Goal: Contribute content: Add original content to the website for others to see

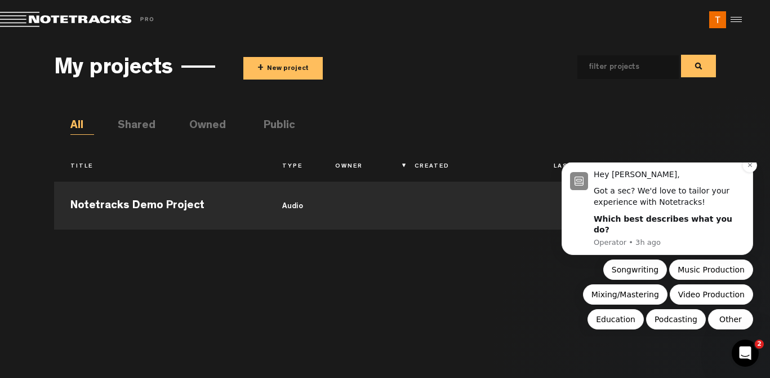
click at [629, 229] on b "Which best describes what you do?" at bounding box center [663, 224] width 139 height 20
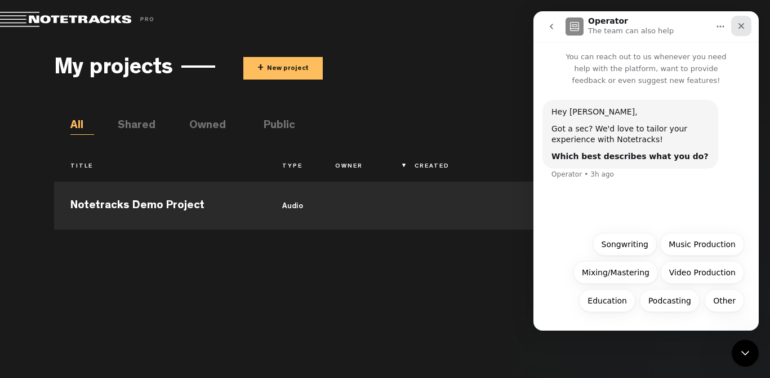
click at [741, 24] on icon "Close" at bounding box center [741, 25] width 9 height 9
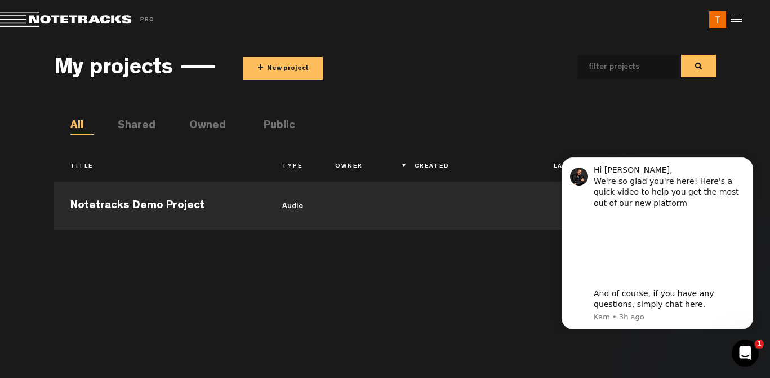
click at [289, 67] on button "+ New project" at bounding box center [282, 68] width 79 height 23
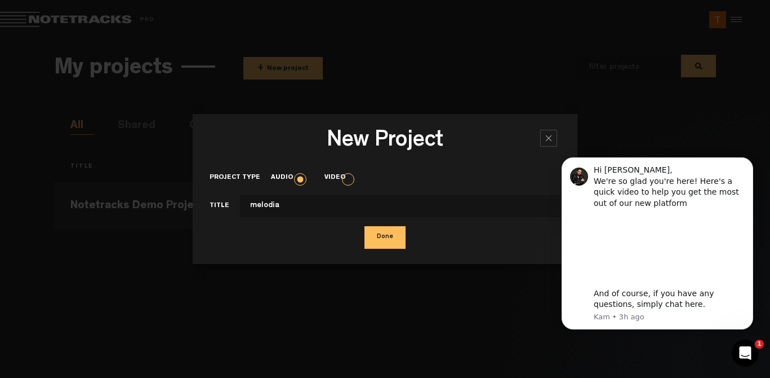
type input "melodia"
click at [376, 236] on button "Done" at bounding box center [385, 237] width 41 height 23
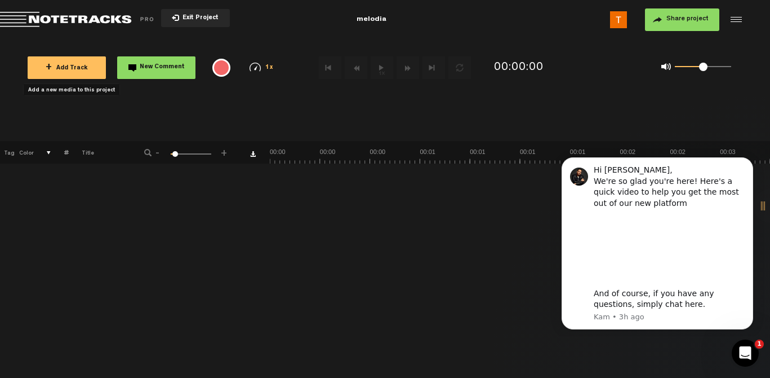
click at [60, 66] on span "+ Add Track" at bounding box center [67, 68] width 42 height 6
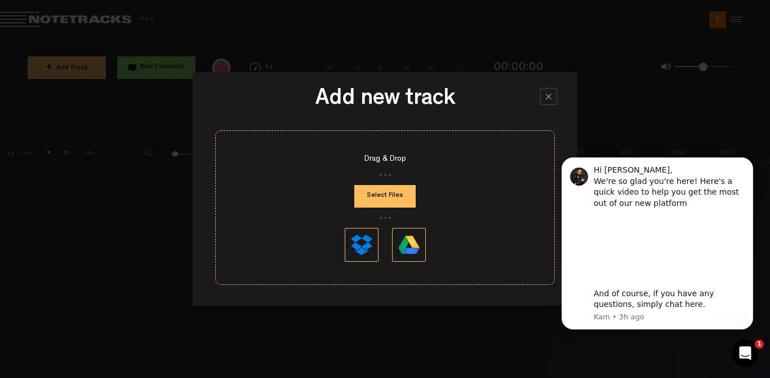
click at [405, 197] on button "Select Files" at bounding box center [384, 196] width 61 height 23
type input "C:\fakepath\15 Gime el Víento.m4a"
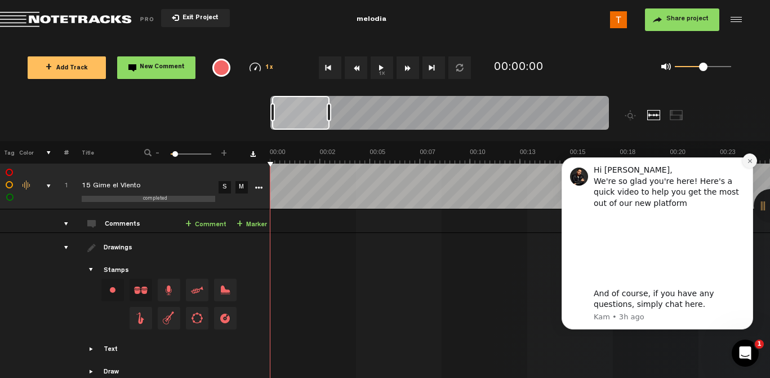
click at [748, 160] on icon "Dismiss notification" at bounding box center [750, 161] width 6 height 6
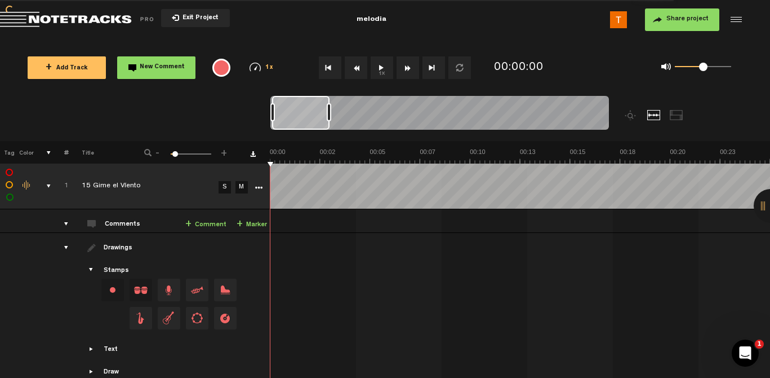
click at [379, 68] on button "1x" at bounding box center [382, 67] width 23 height 23
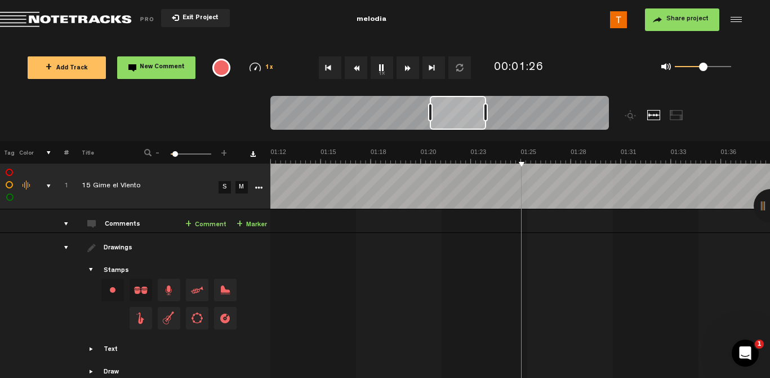
scroll to position [0, 1400]
click at [46, 185] on div "comments, stamps & drawings" at bounding box center [44, 185] width 17 height 11
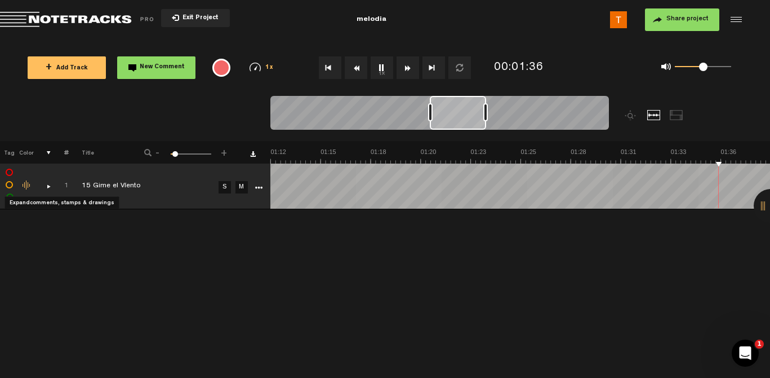
click at [46, 185] on div "comments, stamps & drawings" at bounding box center [44, 185] width 17 height 11
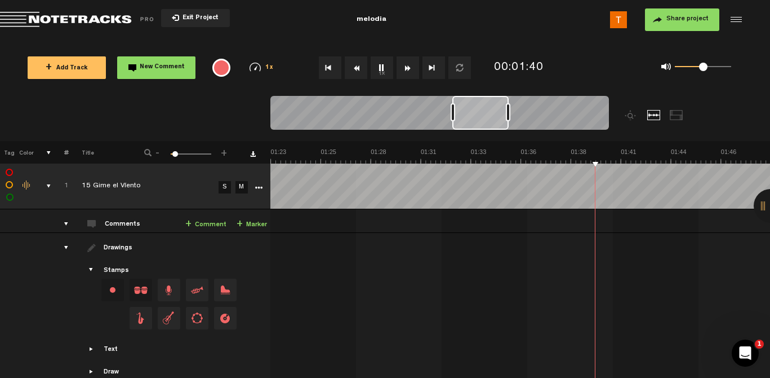
click at [227, 185] on link "S" at bounding box center [225, 187] width 12 height 12
click at [242, 186] on link "M" at bounding box center [242, 187] width 12 height 12
click at [242, 188] on link "M" at bounding box center [242, 187] width 12 height 12
click at [224, 186] on link "S" at bounding box center [225, 187] width 12 height 12
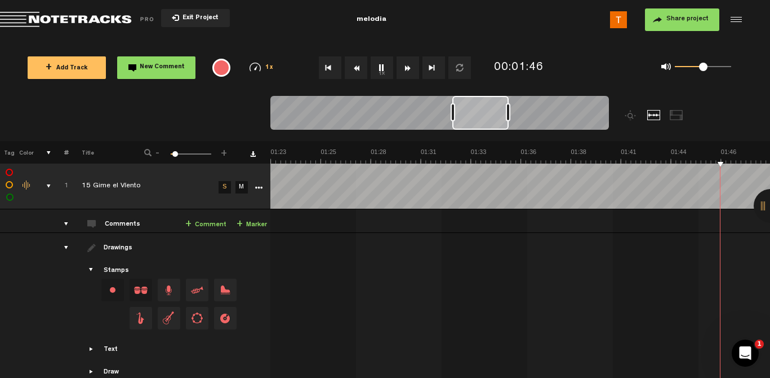
scroll to position [0, 1800]
click at [224, 186] on link "S" at bounding box center [225, 187] width 12 height 12
click at [260, 185] on icon "More" at bounding box center [259, 188] width 8 height 8
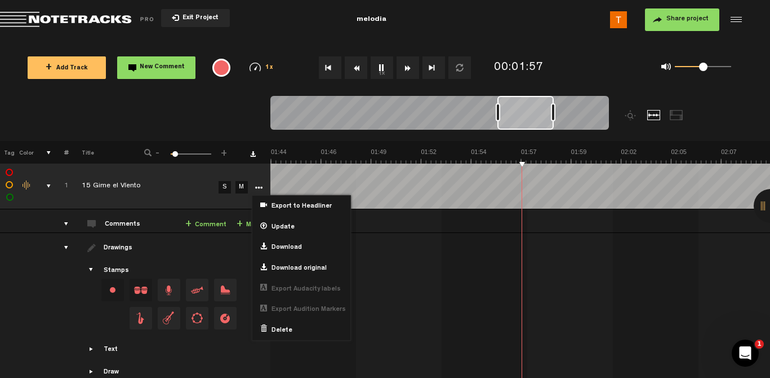
scroll to position [0, 2001]
click at [764, 204] on div at bounding box center [771, 206] width 34 height 34
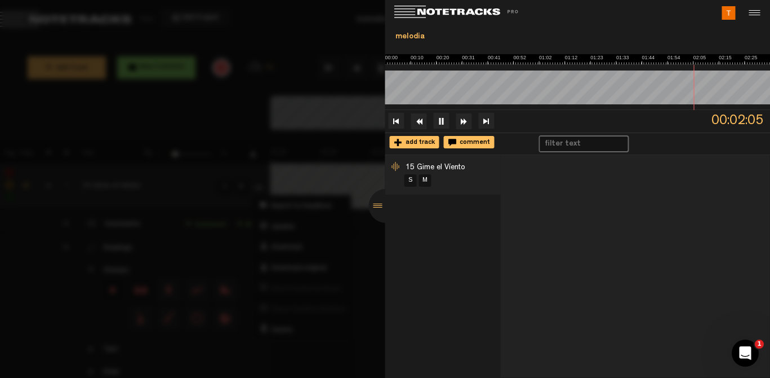
click at [756, 12] on div at bounding box center [752, 13] width 17 height 17
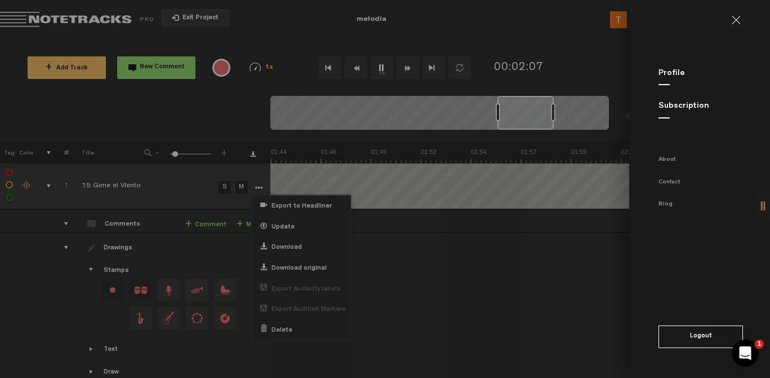
click at [522, 269] on md-backdrop at bounding box center [385, 189] width 770 height 378
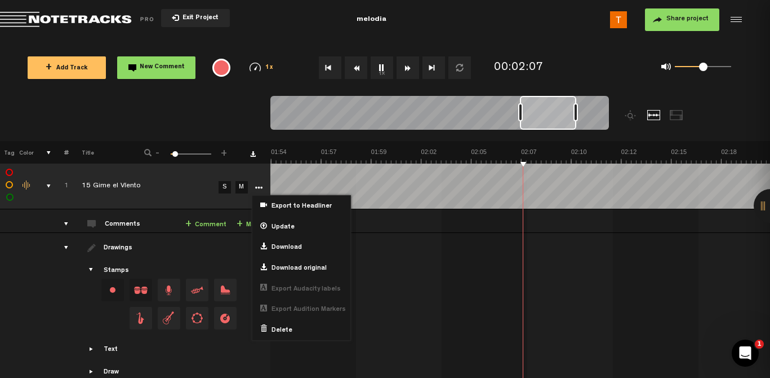
scroll to position [0, 385]
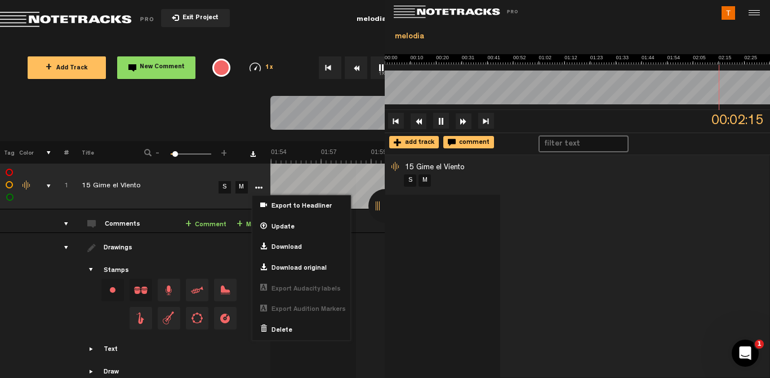
click at [402, 6] on img at bounding box center [461, 12] width 135 height 13
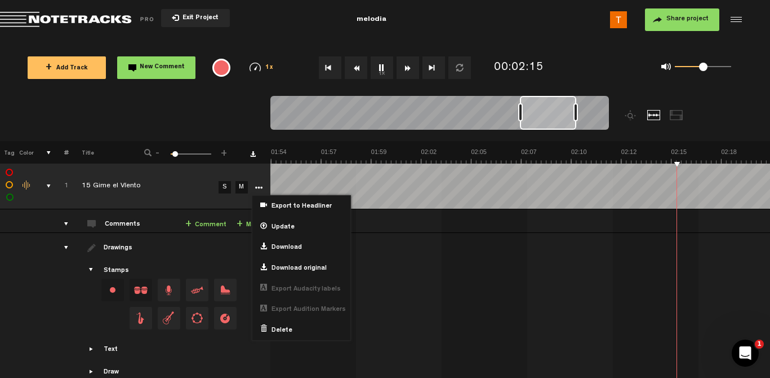
scroll to position [0, 0]
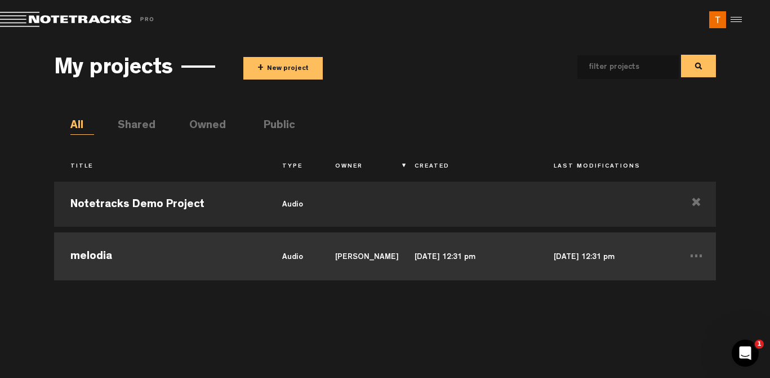
click at [105, 260] on td "melodia" at bounding box center [160, 254] width 212 height 51
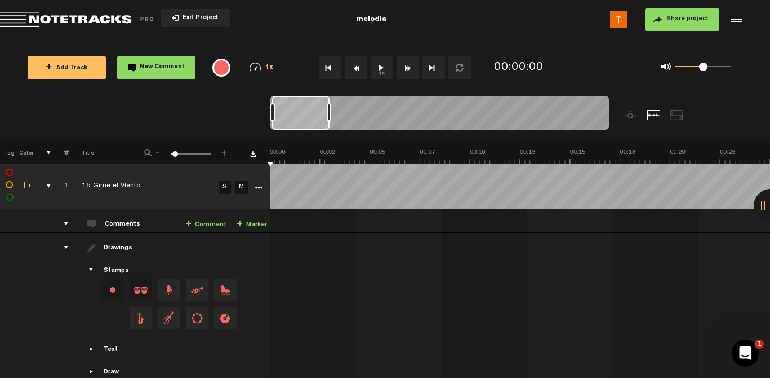
click at [197, 290] on span "Drag and drop a stamp" at bounding box center [197, 289] width 23 height 23
click at [201, 287] on span "Drag and drop a stamp" at bounding box center [197, 289] width 23 height 23
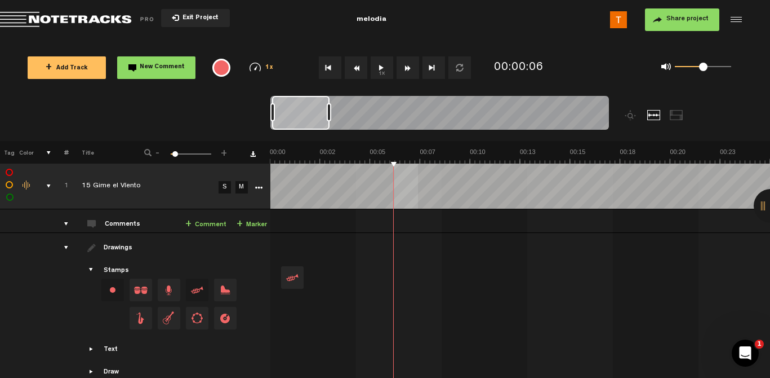
click at [418, 171] on tbody "1 15 Gime el Víento S M Export to Headliner Update Download Download original …" at bounding box center [385, 277] width 771 height 229
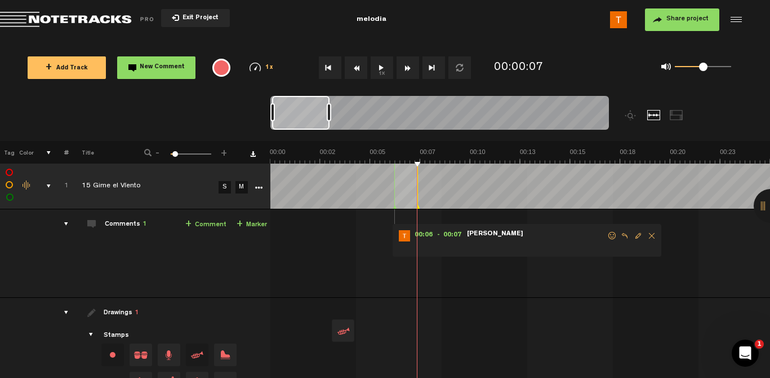
click at [653, 232] on span "Delete comment" at bounding box center [652, 236] width 14 height 8
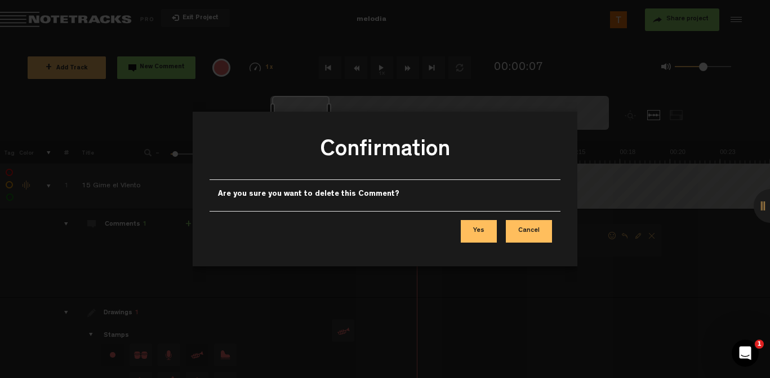
click at [479, 228] on button "Yes" at bounding box center [479, 231] width 36 height 23
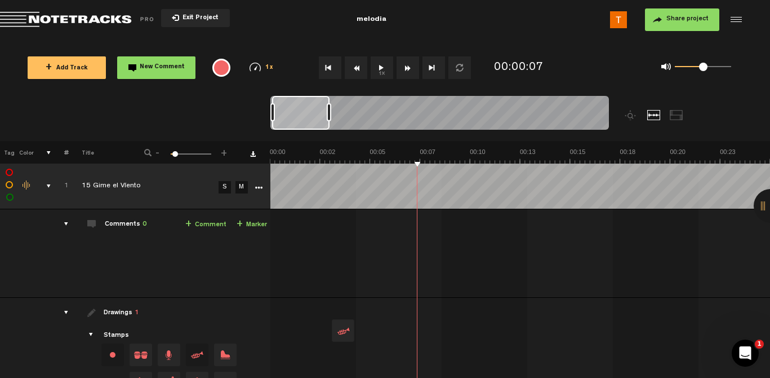
click at [256, 223] on link "+ Marker" at bounding box center [252, 224] width 30 height 13
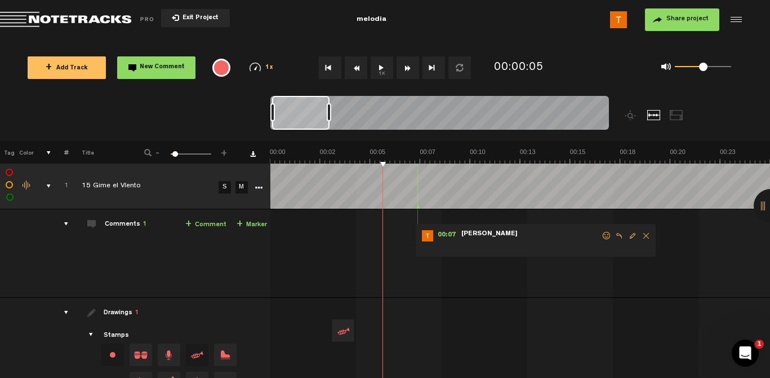
click at [468, 158] on div "+ New drawing Tag Color # Title - 1 100 6 + 1 15 Gime el Víento S M Export to …" at bounding box center [385, 288] width 770 height 294
click at [630, 239] on span "Edit comment" at bounding box center [633, 236] width 14 height 8
